Goal: Information Seeking & Learning: Find specific fact

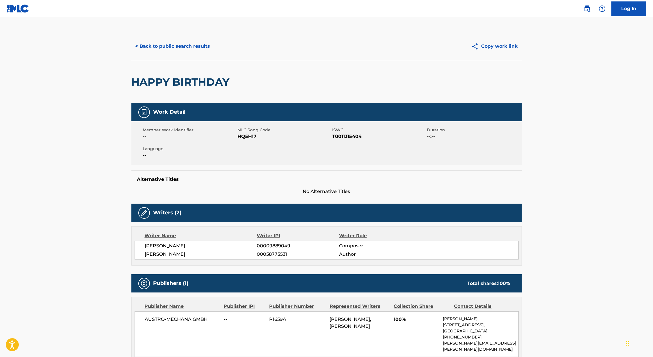
click at [166, 40] on button "< Back to public search results" at bounding box center [172, 46] width 83 height 14
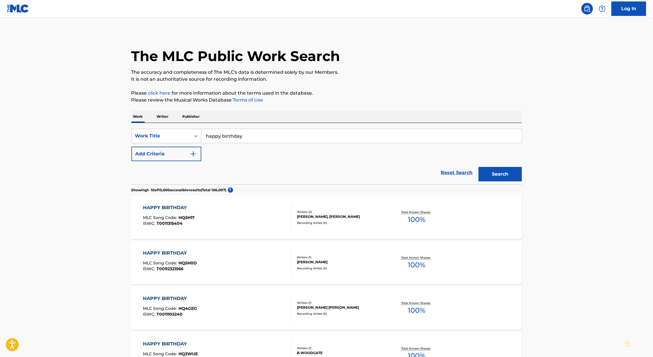
drag, startPoint x: 251, startPoint y: 138, endPoint x: 117, endPoint y: 130, distance: 134.0
click at [117, 130] on main "The MLC Public Work Search The accuracy and completeness of The MLC's data is d…" at bounding box center [326, 348] width 653 height 662
click at [77, 161] on main "The MLC Public Work Search The accuracy and completeness of The MLC's data is d…" at bounding box center [326, 348] width 653 height 662
click at [508, 181] on button "Search" at bounding box center [500, 174] width 43 height 14
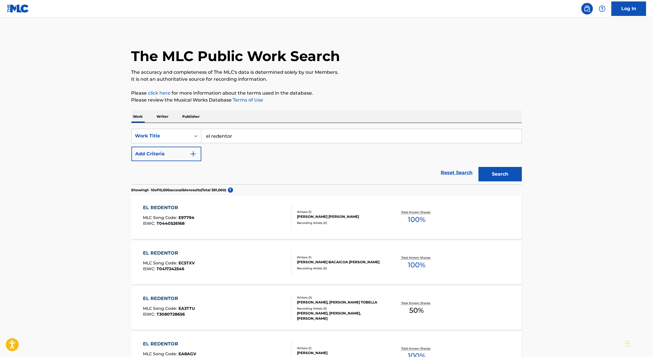
click at [187, 154] on button "Add Criteria" at bounding box center [166, 154] width 70 height 14
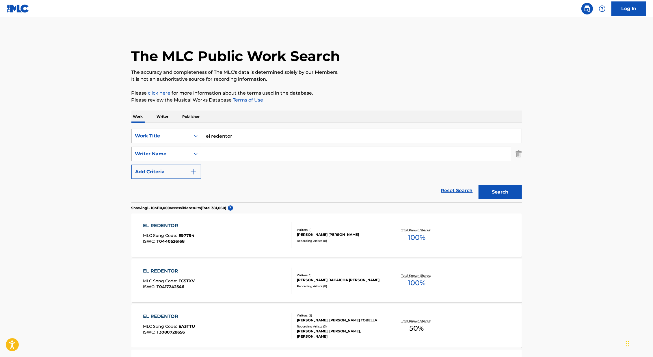
click at [196, 154] on icon "Search Form" at bounding box center [196, 154] width 6 height 6
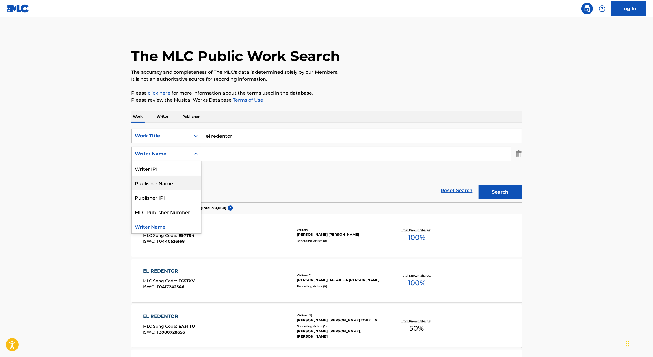
click at [179, 180] on div "Publisher Name" at bounding box center [166, 182] width 69 height 14
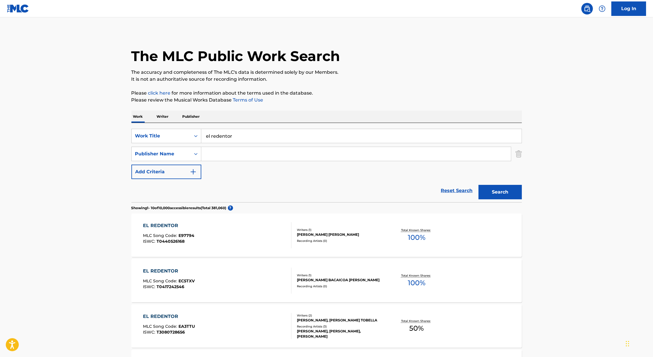
click at [226, 159] on input "Search Form" at bounding box center [356, 154] width 310 height 14
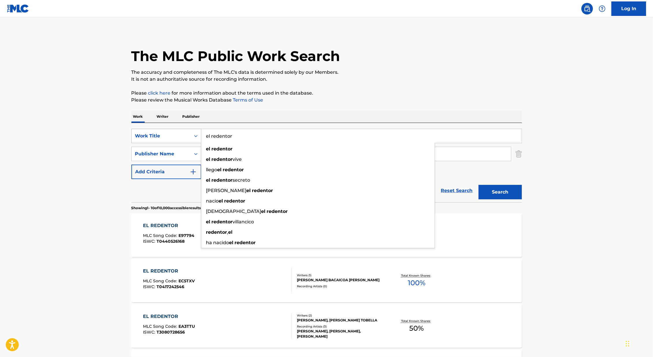
drag, startPoint x: 239, startPoint y: 131, endPoint x: 175, endPoint y: 131, distance: 63.6
click at [175, 131] on div "SearchWithCriteria46991fb0-dde7-4f07-a579-f7b86000852b Work Title el redentor e…" at bounding box center [326, 136] width 391 height 14
click at [223, 132] on input "el redentor" at bounding box center [361, 136] width 321 height 14
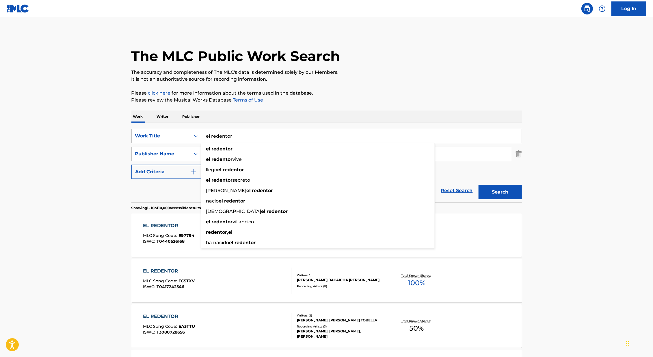
drag, startPoint x: 247, startPoint y: 137, endPoint x: 191, endPoint y: 127, distance: 56.7
click at [190, 127] on div "SearchWithCriteria46991fb0-dde7-4f07-a579-f7b86000852b Work Title el redentor e…" at bounding box center [326, 162] width 391 height 79
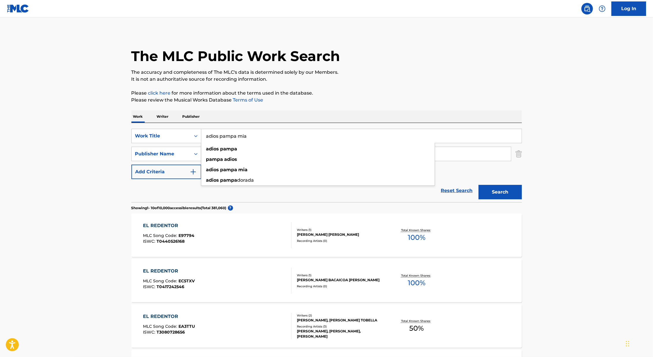
type input "adios pampa mia"
click at [479, 185] on button "Search" at bounding box center [500, 192] width 43 height 14
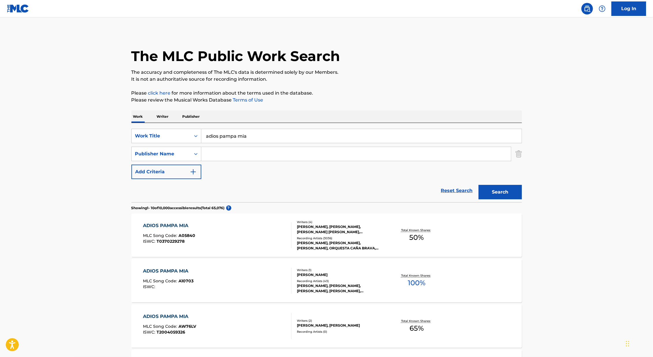
click at [229, 155] on input "Search Form" at bounding box center [356, 154] width 310 height 14
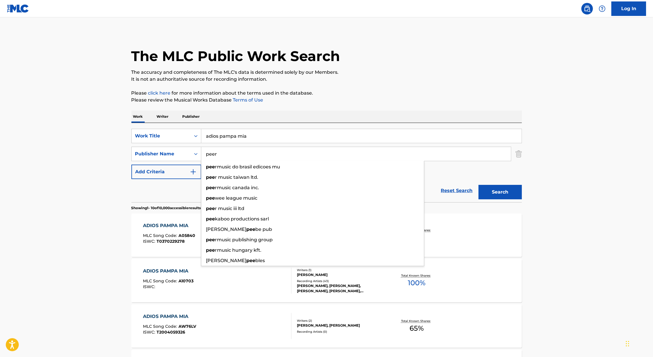
type input "peer"
click at [479, 185] on button "Search" at bounding box center [500, 192] width 43 height 14
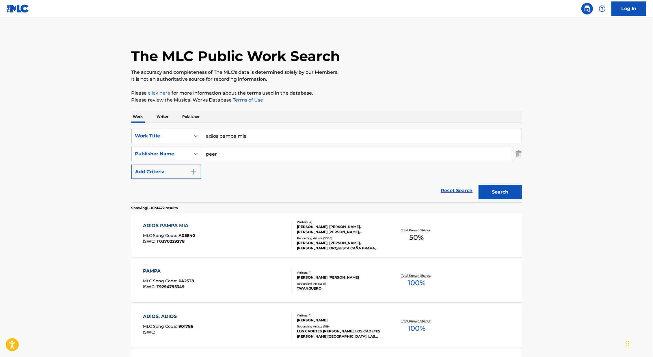
click at [365, 225] on div "[PERSON_NAME], [PERSON_NAME], [PERSON_NAME] [PERSON_NAME], [PERSON_NAME]" at bounding box center [340, 229] width 87 height 10
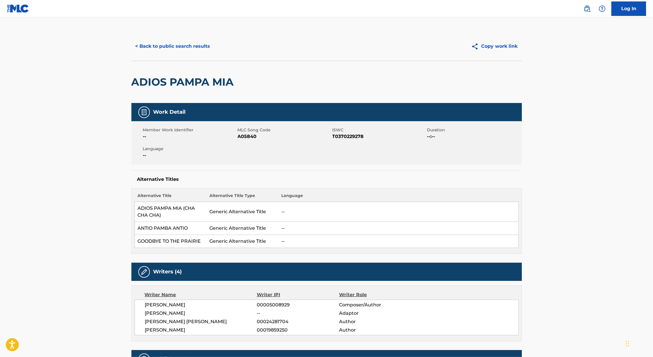
click at [182, 45] on button "< Back to public search results" at bounding box center [172, 46] width 83 height 14
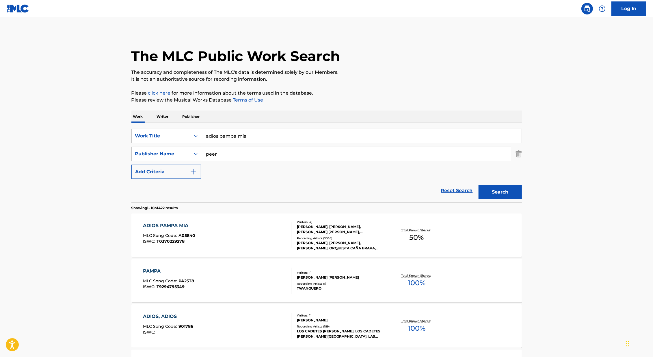
click at [266, 224] on div "ADIOS PAMPA MIA MLC Song Code : A05840 ISWC : T0370229278" at bounding box center [217, 235] width 149 height 26
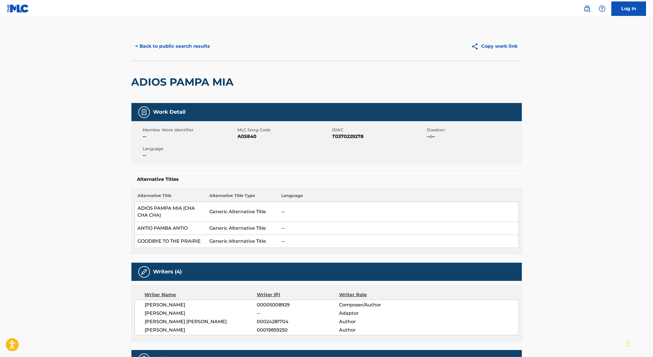
click at [169, 51] on button "< Back to public search results" at bounding box center [172, 46] width 83 height 14
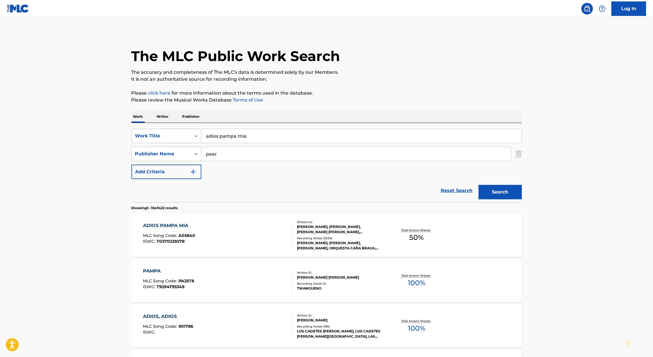
drag, startPoint x: 272, startPoint y: 138, endPoint x: 154, endPoint y: 134, distance: 117.7
click at [154, 134] on div "SearchWithCriteria46991fb0-dde7-4f07-a579-f7b86000852b Work Title adios pampa m…" at bounding box center [326, 136] width 391 height 14
paste input "Por Una Cabez"
type input "Por Una Cabeza"
click at [57, 155] on main "The MLC Public Work Search The accuracy and completeness of The MLC's data is d…" at bounding box center [326, 357] width 653 height 680
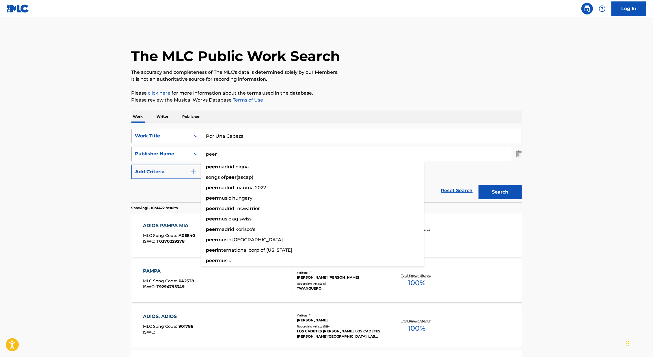
drag, startPoint x: 237, startPoint y: 157, endPoint x: 164, endPoint y: 152, distance: 73.6
click at [164, 152] on div "SearchWithCriteriab7d9f6cf-3985-4aff-aae6-d9b14b592607 Publisher Name peer peer…" at bounding box center [326, 154] width 391 height 14
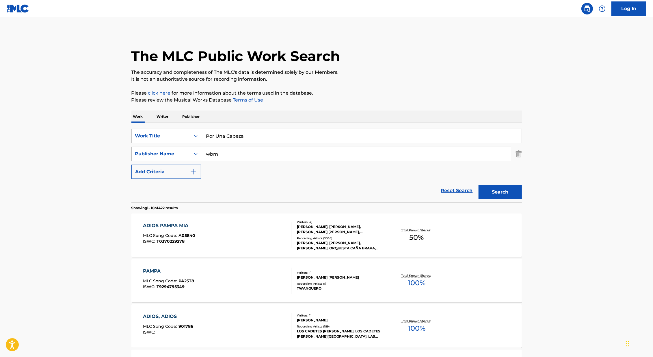
click at [479, 185] on button "Search" at bounding box center [500, 192] width 43 height 14
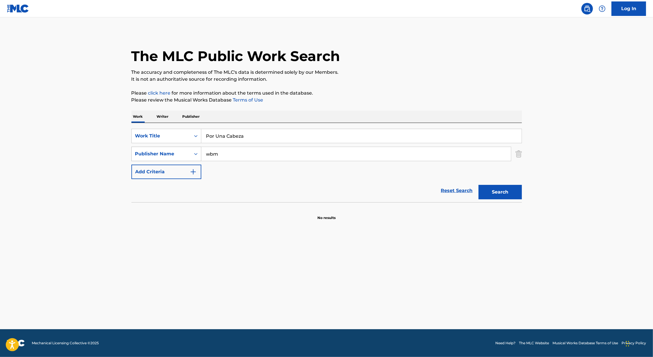
drag, startPoint x: 229, startPoint y: 153, endPoint x: 196, endPoint y: 153, distance: 32.7
click at [196, 153] on div "SearchWithCriteriab7d9f6cf-3985-4aff-aae6-d9b14b592607 Publisher Name wbm" at bounding box center [326, 154] width 391 height 14
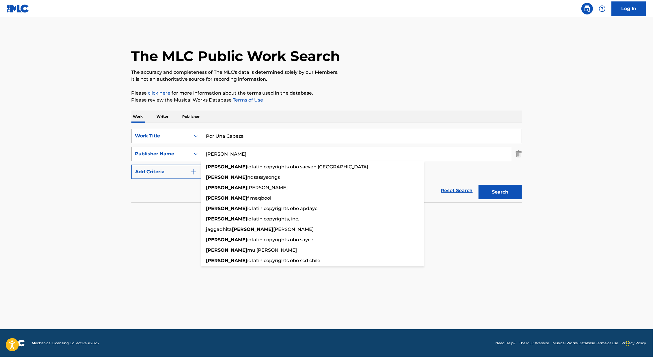
type input "[PERSON_NAME]"
click at [479, 185] on button "Search" at bounding box center [500, 192] width 43 height 14
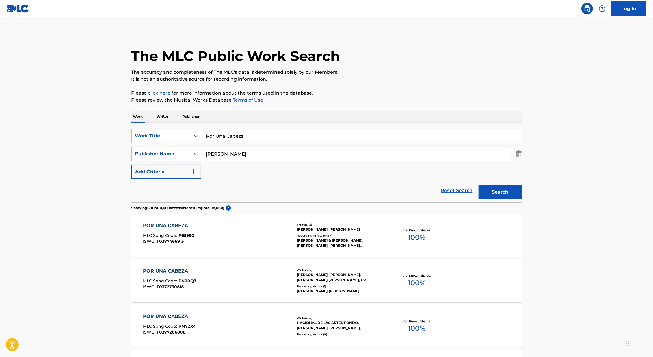
click at [343, 243] on div "[PERSON_NAME] & [PERSON_NAME], [PERSON_NAME], [PERSON_NAME], [PERSON_NAME] & [P…" at bounding box center [340, 243] width 87 height 10
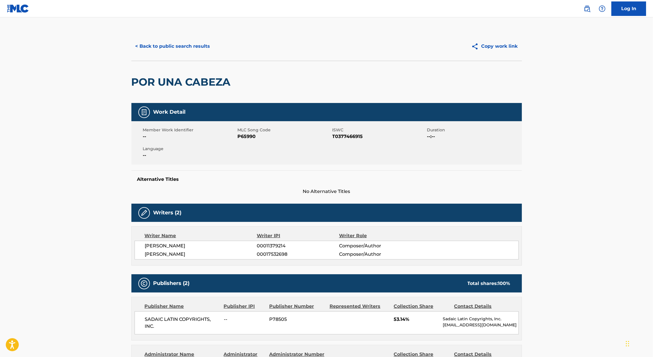
click at [200, 42] on button "< Back to public search results" at bounding box center [172, 46] width 83 height 14
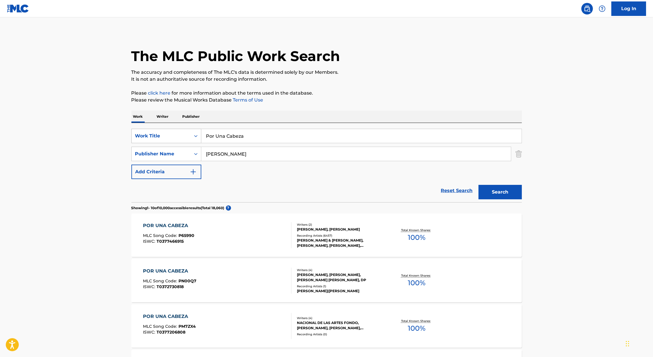
drag, startPoint x: 256, startPoint y: 138, endPoint x: 143, endPoint y: 134, distance: 112.8
click at [144, 134] on div "SearchWithCriteria46991fb0-dde7-4f07-a579-f7b86000852b Work Title Por Una Cabeza" at bounding box center [326, 136] width 391 height 14
type input "muchachita del campo"
click at [12, 183] on main "The MLC Public Work Search The accuracy and completeness of The MLC's data is d…" at bounding box center [326, 357] width 653 height 680
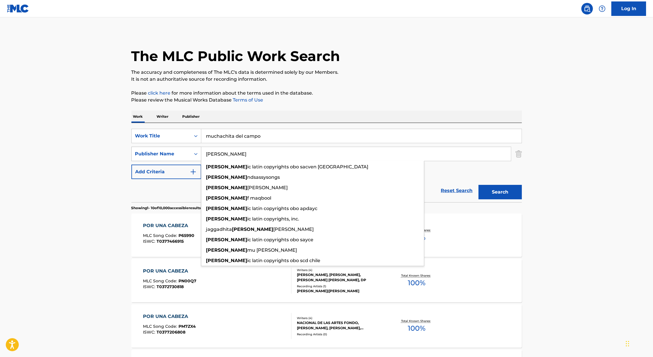
drag, startPoint x: 238, startPoint y: 155, endPoint x: 193, endPoint y: 150, distance: 45.3
click at [193, 150] on div "SearchWithCriteriab7d9f6cf-3985-4aff-aae6-d9b14b592607 Publisher Name sada sada…" at bounding box center [326, 154] width 391 height 14
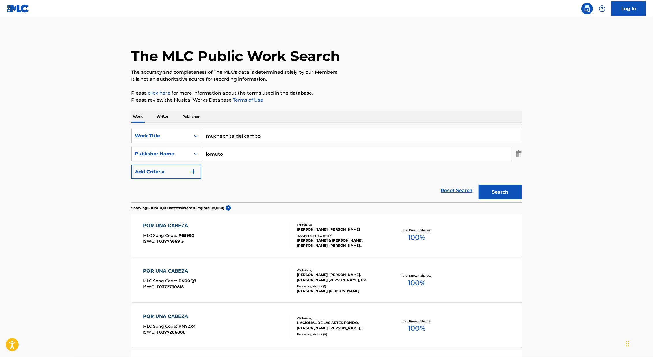
type input "lomuto"
click at [498, 184] on div "Search" at bounding box center [499, 190] width 46 height 23
click at [497, 188] on button "Search" at bounding box center [500, 192] width 43 height 14
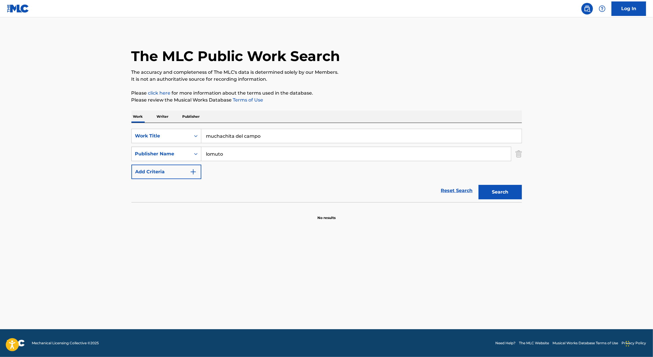
drag, startPoint x: 295, startPoint y: 152, endPoint x: 183, endPoint y: 151, distance: 112.1
click at [183, 151] on div "SearchWithCriteriab7d9f6cf-3985-4aff-aae6-d9b14b592607 Publisher Name [PERSON_N…" at bounding box center [326, 154] width 391 height 14
click at [167, 153] on div "Publisher Name" at bounding box center [161, 153] width 52 height 7
click at [166, 173] on div "Writer Name" at bounding box center [166, 168] width 69 height 14
click at [226, 150] on input "Search Form" at bounding box center [356, 154] width 310 height 14
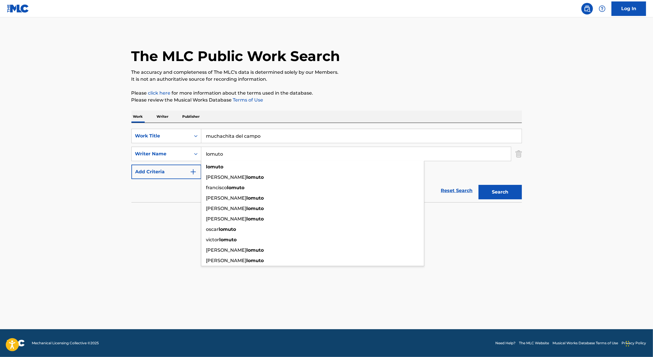
type input "lomuto"
click at [479, 185] on button "Search" at bounding box center [500, 192] width 43 height 14
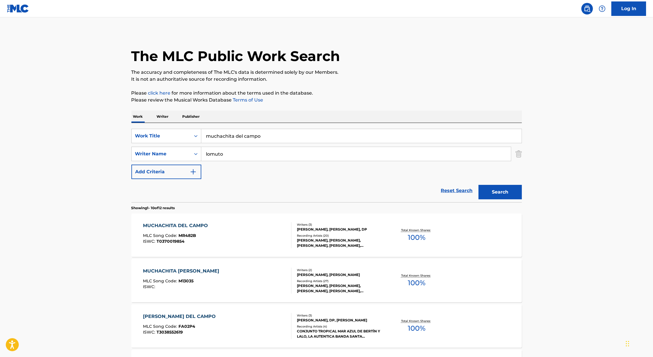
click at [380, 238] on div "[PERSON_NAME], [PERSON_NAME], [PERSON_NAME], [PERSON_NAME], [PERSON_NAME]" at bounding box center [340, 243] width 87 height 10
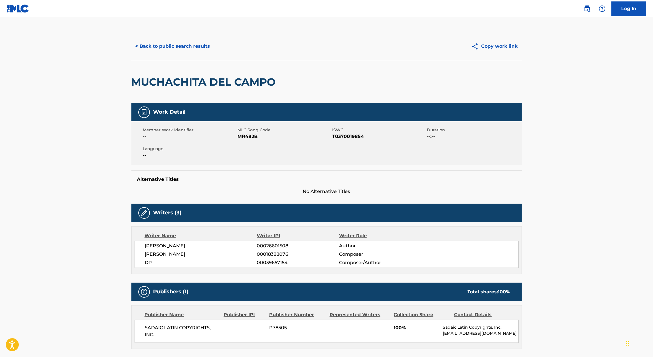
click at [172, 44] on button "< Back to public search results" at bounding box center [172, 46] width 83 height 14
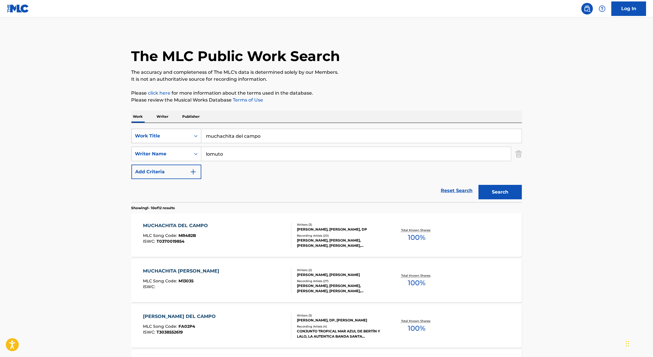
drag, startPoint x: 272, startPoint y: 137, endPoint x: 188, endPoint y: 137, distance: 83.8
click at [189, 137] on div "SearchWithCriteria46991fb0-dde7-4f07-a579-f7b86000852b Work Title [GEOGRAPHIC_D…" at bounding box center [326, 136] width 391 height 14
type input "una lagrima tuya"
click at [88, 160] on main "The MLC Public Work Search The accuracy and completeness of The MLC's data is d…" at bounding box center [326, 357] width 653 height 680
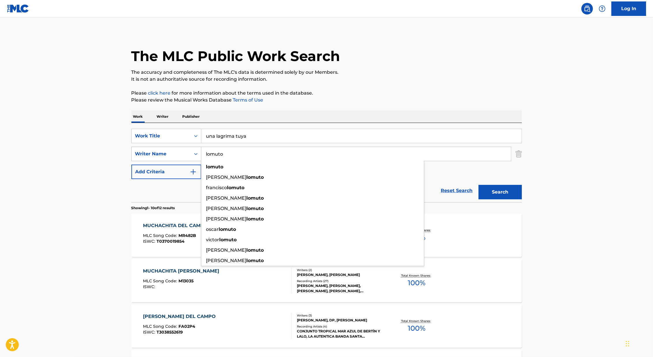
drag, startPoint x: 226, startPoint y: 158, endPoint x: 171, endPoint y: 156, distance: 55.2
click at [172, 156] on div "SearchWithCriteriae60ec555-c377-4361-b228-26d00a2510d0 Writer Name [PERSON_NAME…" at bounding box center [326, 154] width 391 height 14
click at [171, 156] on div "Writer Name" at bounding box center [161, 153] width 52 height 7
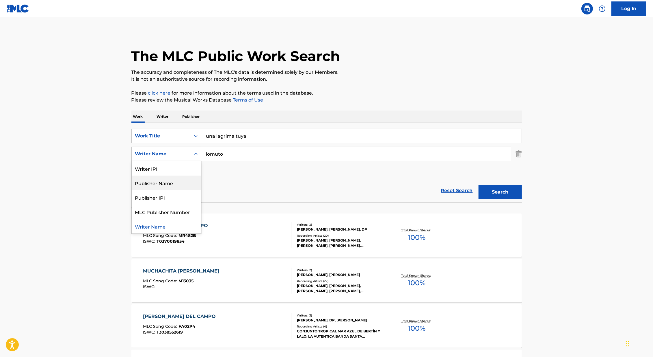
click at [164, 179] on div "Publisher Name" at bounding box center [166, 182] width 69 height 14
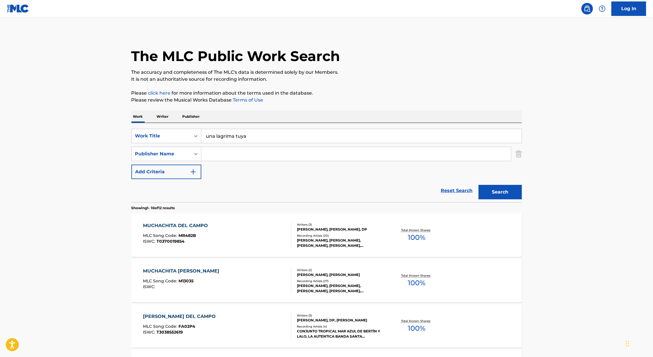
click at [232, 162] on div "SearchWithCriteria46991fb0-dde7-4f07-a579-f7b86000852b Work Title una lagrima t…" at bounding box center [326, 154] width 391 height 50
click at [234, 147] on input "Search Form" at bounding box center [356, 154] width 310 height 14
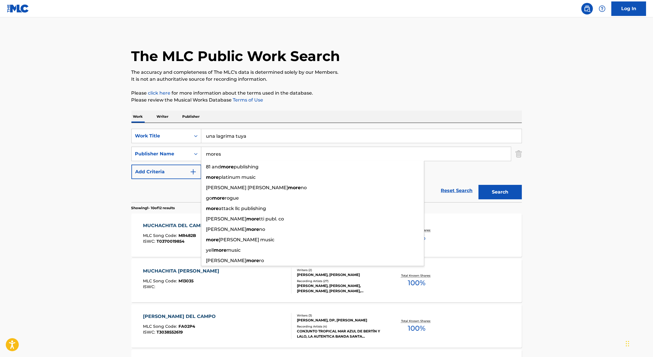
click at [479, 185] on button "Search" at bounding box center [500, 192] width 43 height 14
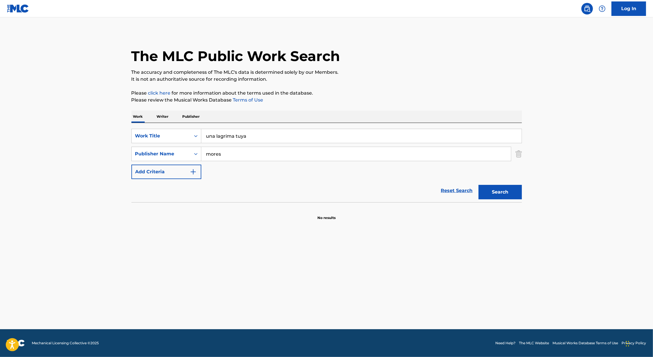
click at [225, 139] on input "una lagrima tuya" at bounding box center [361, 136] width 321 height 14
click at [109, 158] on main "The MLC Public Work Search The accuracy and completeness of The MLC's data is d…" at bounding box center [326, 173] width 653 height 312
click at [218, 158] on input "mores" at bounding box center [356, 154] width 310 height 14
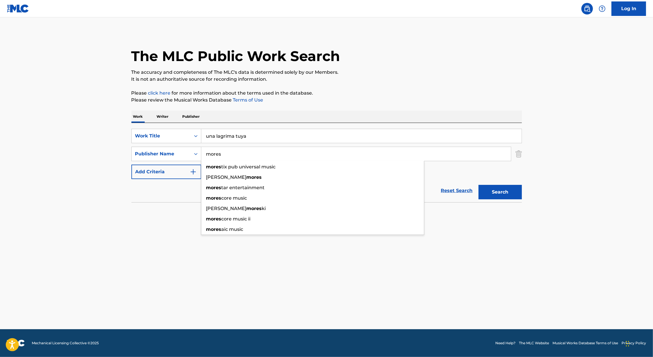
click at [218, 158] on input "mores" at bounding box center [356, 154] width 310 height 14
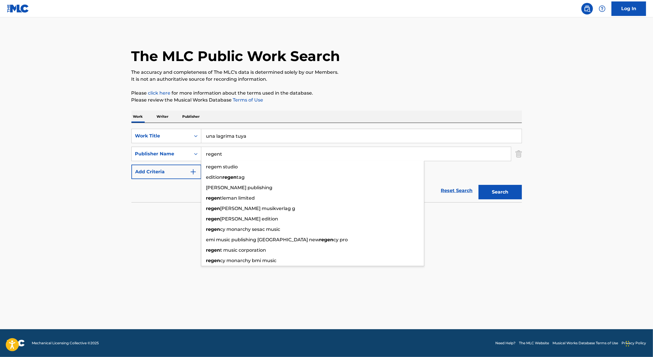
type input "regent"
click at [479, 185] on button "Search" at bounding box center [500, 192] width 43 height 14
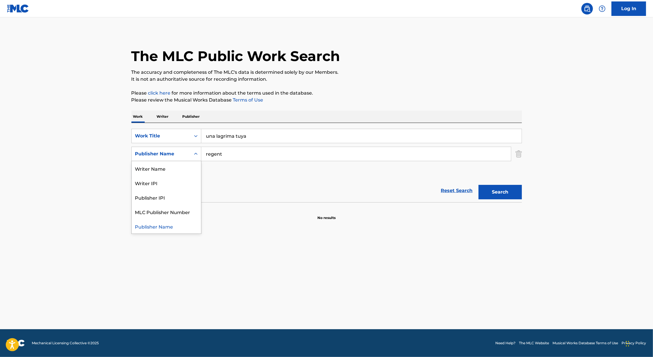
click at [180, 158] on div "Publisher Name" at bounding box center [161, 153] width 59 height 11
click at [175, 171] on div "Writer Name" at bounding box center [166, 168] width 69 height 14
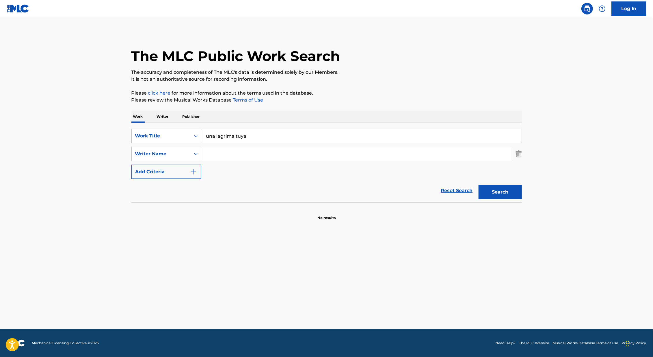
click at [227, 152] on input "Search Form" at bounding box center [356, 154] width 310 height 14
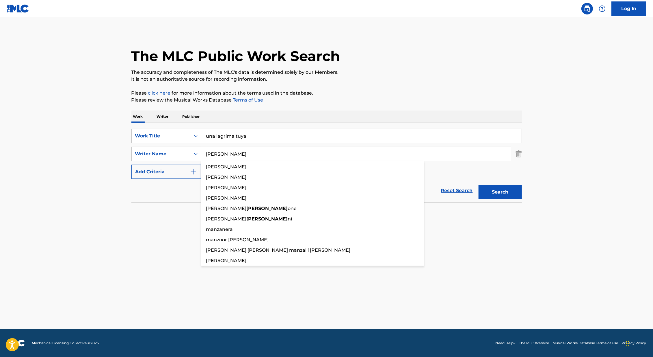
type input "[PERSON_NAME]"
click at [479, 185] on button "Search" at bounding box center [500, 192] width 43 height 14
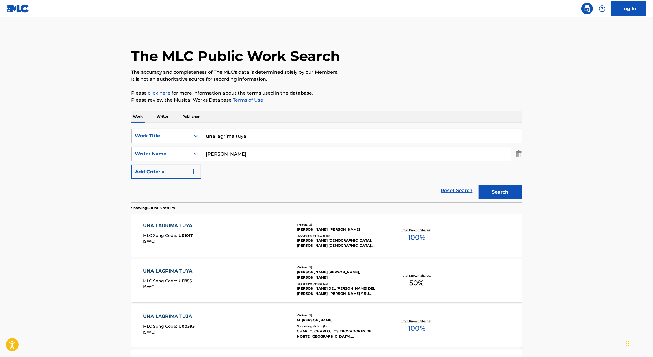
click at [332, 240] on div "[PERSON_NAME] [DEMOGRAPHIC_DATA], [PERSON_NAME] [DEMOGRAPHIC_DATA], [PERSON_NAM…" at bounding box center [340, 243] width 87 height 10
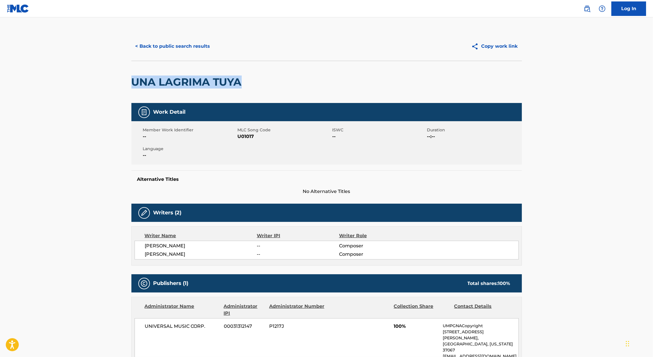
drag, startPoint x: 124, startPoint y: 77, endPoint x: 277, endPoint y: 77, distance: 152.9
click at [277, 77] on main "< Back to public search results Copy work link UNA LAGRIMA TUYA Work Detail Mem…" at bounding box center [326, 332] width 653 height 630
copy h2 "UNA LAGRIMA TUYA"
click at [288, 76] on div "UNA LAGRIMA TUYA" at bounding box center [326, 82] width 391 height 42
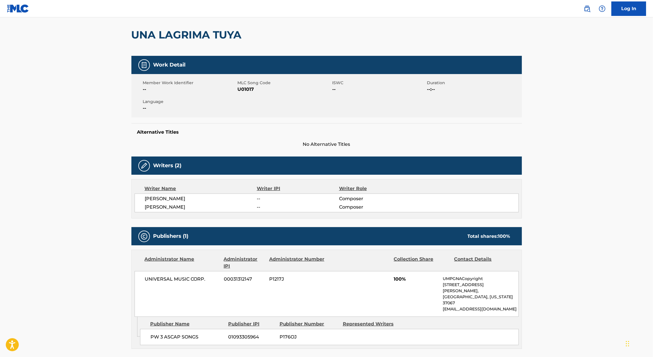
scroll to position [55, 0]
